Goal: Transaction & Acquisition: Purchase product/service

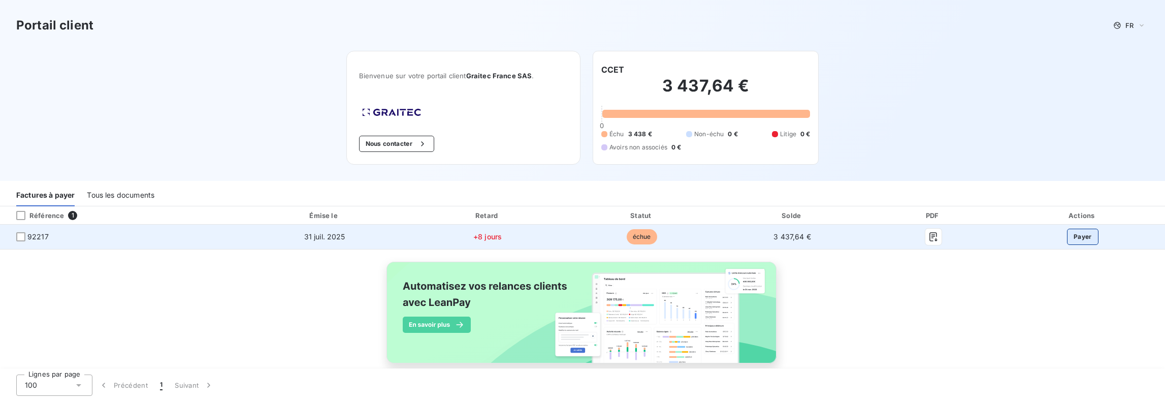
click at [1071, 235] on button "Payer" at bounding box center [1082, 237] width 31 height 16
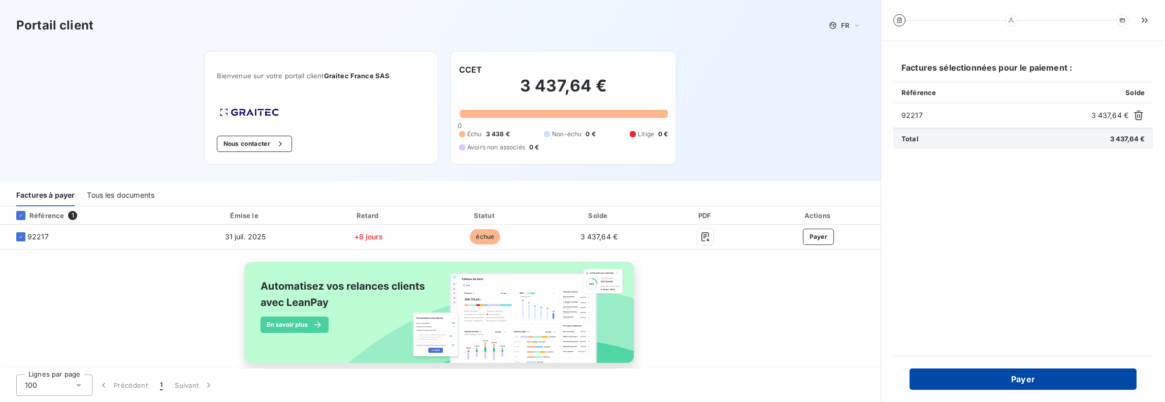
click at [1031, 377] on button "Payer" at bounding box center [1022, 378] width 227 height 21
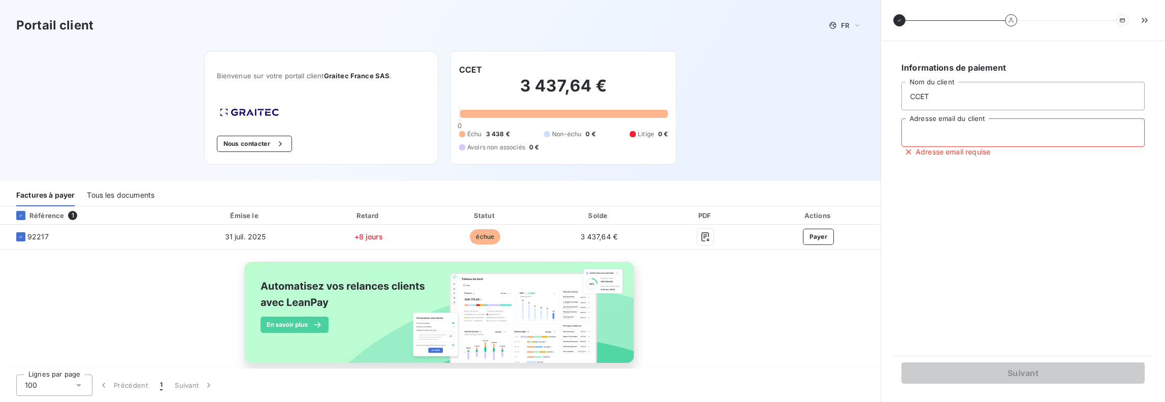
click at [939, 133] on input "Adresse email du client" at bounding box center [1022, 132] width 243 height 28
type input "[EMAIL_ADDRESS][DOMAIN_NAME]"
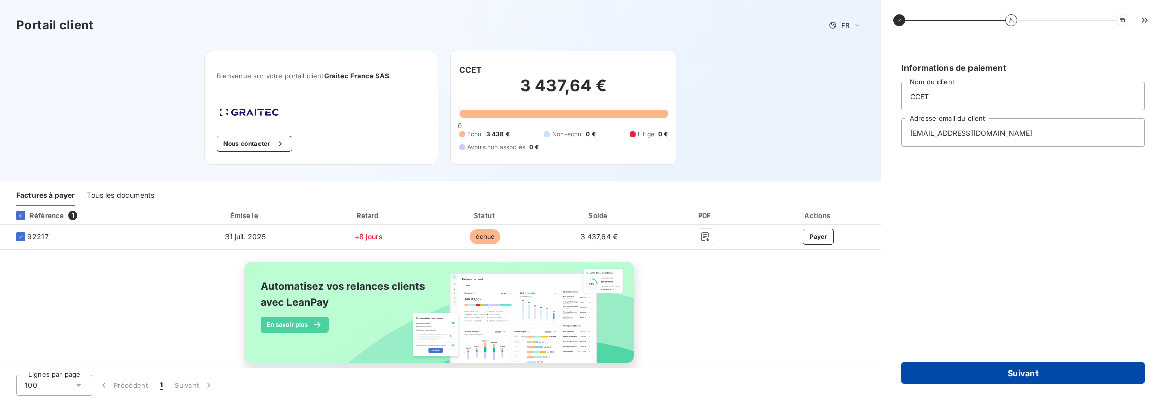
click at [1021, 367] on button "Suivant" at bounding box center [1022, 372] width 243 height 21
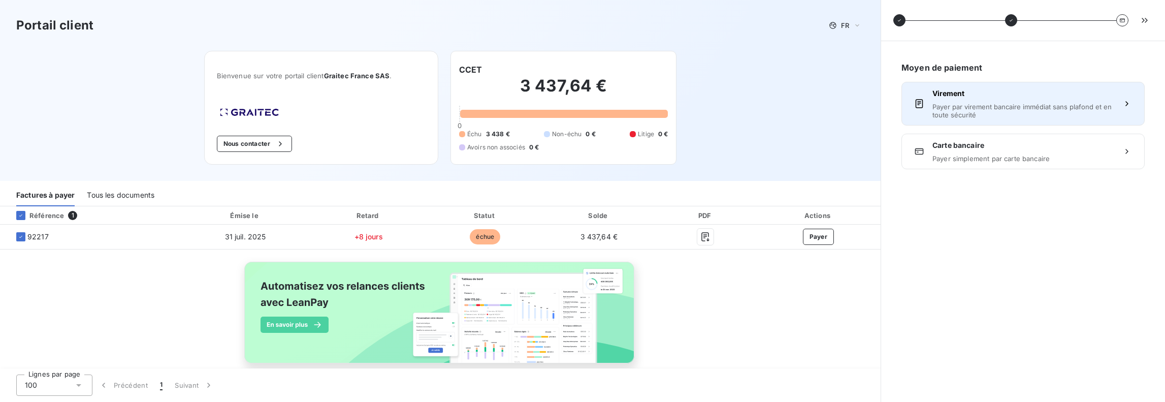
click at [1095, 103] on span "Payer par virement bancaire immédiat sans plafond et en toute sécurité" at bounding box center [1022, 111] width 181 height 16
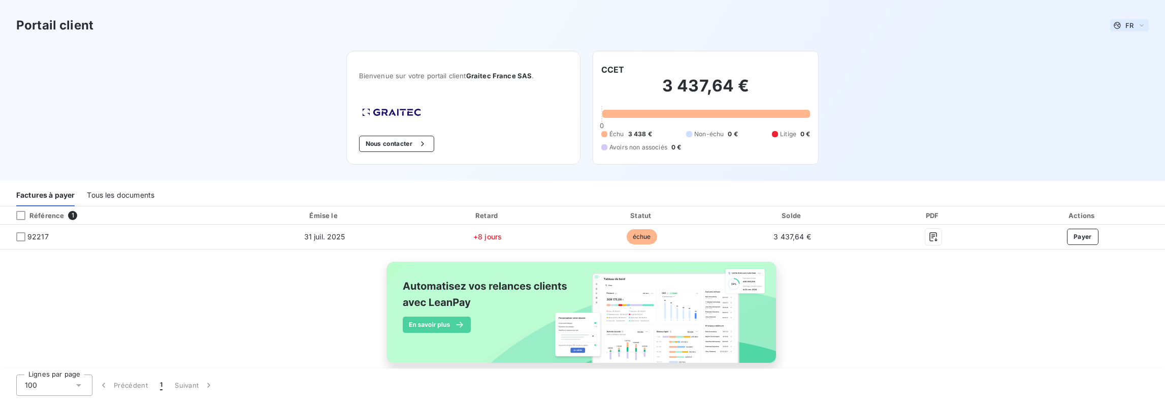
click at [1137, 26] on icon at bounding box center [1141, 25] width 8 height 10
click at [957, 47] on div "Portail client FR Français Anglais" at bounding box center [582, 25] width 1165 height 51
